Goal: Browse casually

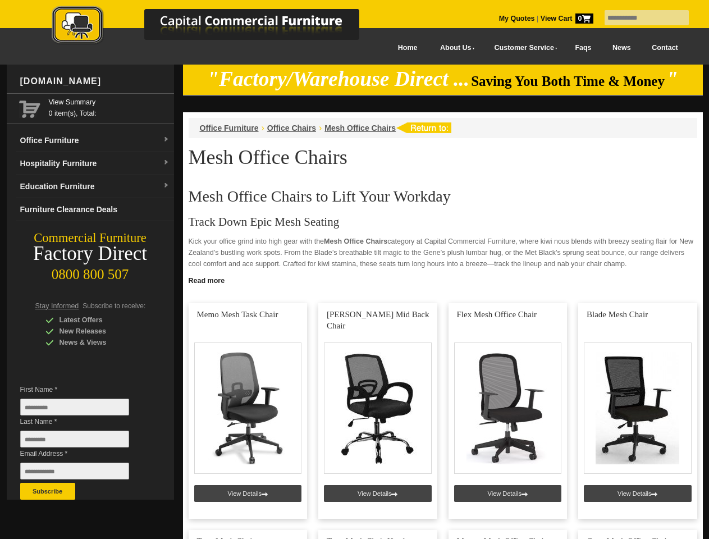
click at [639, 18] on input "text" at bounding box center [646, 17] width 84 height 15
click at [83, 442] on input "Last Name *" at bounding box center [74, 438] width 109 height 17
click at [48, 491] on button "Subscribe" at bounding box center [47, 491] width 55 height 17
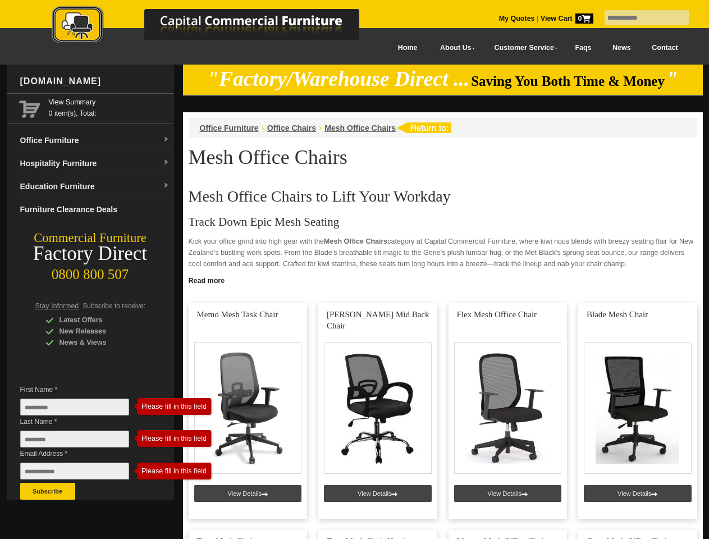
click at [443, 279] on link "Read more" at bounding box center [443, 279] width 520 height 14
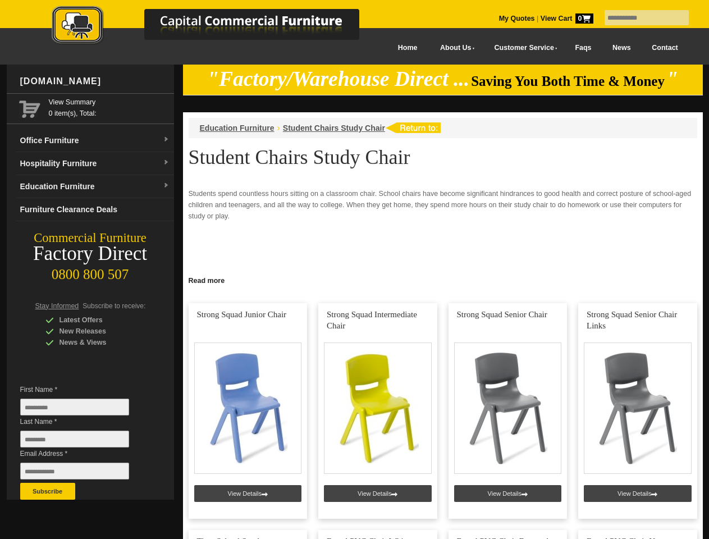
click at [639, 18] on input "text" at bounding box center [646, 17] width 84 height 15
click at [83, 442] on input "Last Name *" at bounding box center [74, 438] width 109 height 17
click at [48, 491] on button "Subscribe" at bounding box center [47, 491] width 55 height 17
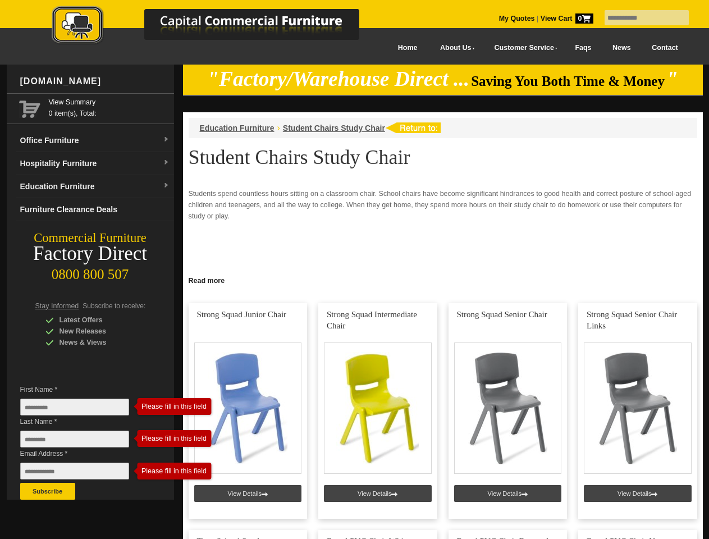
click at [443, 279] on link "Read more" at bounding box center [443, 279] width 520 height 14
